Goal: Obtain resource: Download file/media

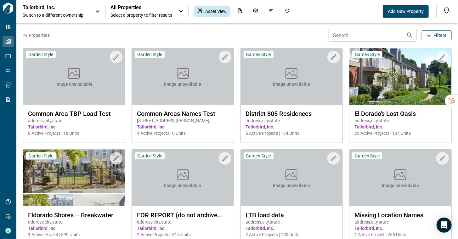
click at [54, 11] on div "Tailorbird, Inc. Switch to a different ownership" at bounding box center [56, 11] width 66 height 14
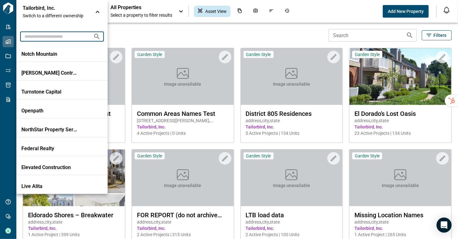
click at [49, 37] on input "text" at bounding box center [54, 37] width 68 height 12
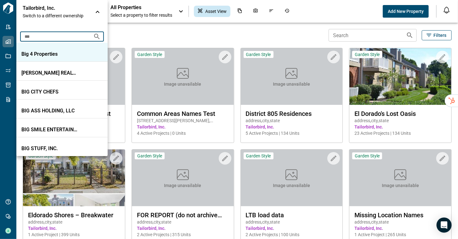
type input "***"
click at [50, 55] on p "Big 4 Properties" at bounding box center [49, 54] width 57 height 6
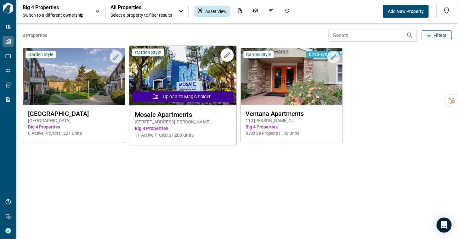
click at [206, 83] on img at bounding box center [182, 76] width 107 height 60
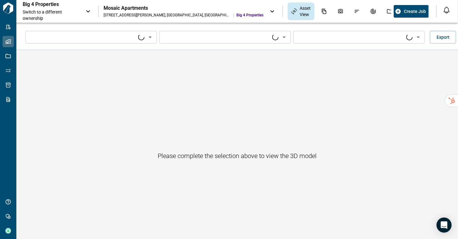
type input "****"
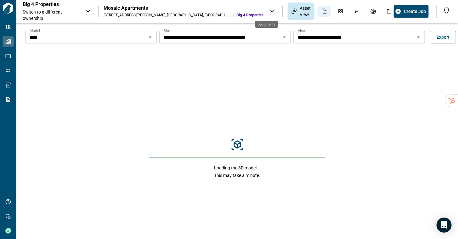
click at [318, 13] on div "Documents" at bounding box center [324, 11] width 13 height 11
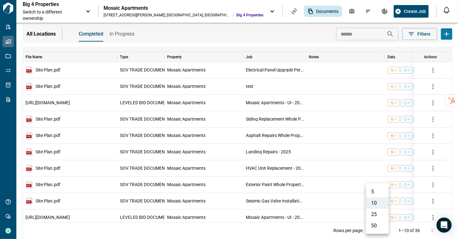
click at [378, 231] on body "Tailorbird Inc Admin-Properties Properties Jobs Scopes Packages Scraper Get Hel…" at bounding box center [229, 119] width 458 height 239
click at [379, 228] on li "50" at bounding box center [377, 225] width 23 height 11
type input "**"
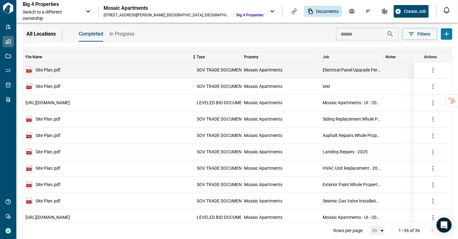
drag, startPoint x: 119, startPoint y: 57, endPoint x: 196, endPoint y: 62, distance: 77.1
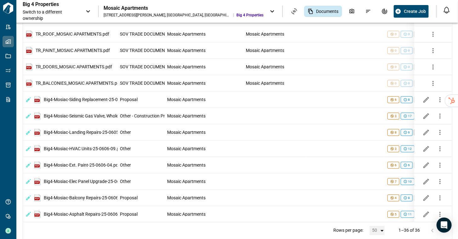
scroll to position [347, 0]
click at [440, 100] on icon "button" at bounding box center [440, 100] width 8 height 8
click at [435, 115] on li "Download" at bounding box center [437, 113] width 33 height 11
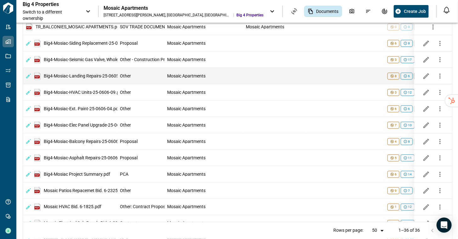
scroll to position [436, 0]
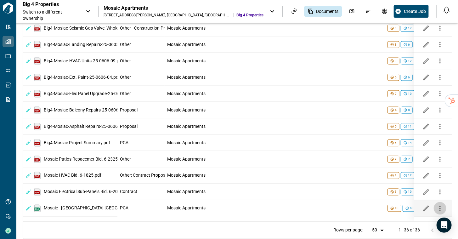
click at [439, 209] on icon "button" at bounding box center [440, 209] width 8 height 8
click at [435, 213] on li "Download" at bounding box center [437, 214] width 33 height 11
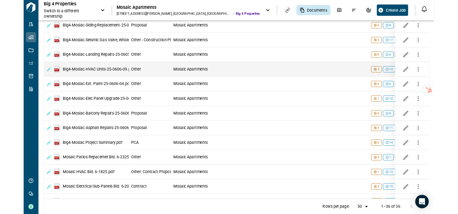
scroll to position [420, 0]
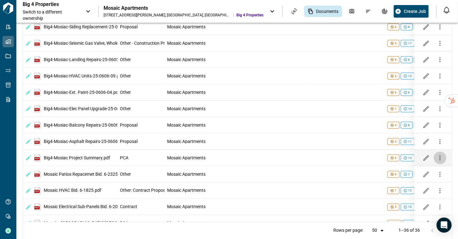
click at [442, 158] on icon "button" at bounding box center [440, 158] width 8 height 8
click at [435, 169] on li "Download" at bounding box center [437, 172] width 33 height 11
